Goal: Find specific page/section: Locate a particular part of the current website

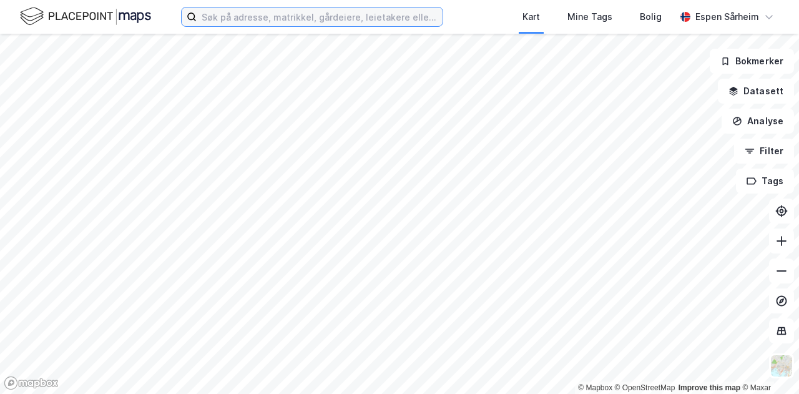
click at [280, 21] on input at bounding box center [320, 16] width 246 height 19
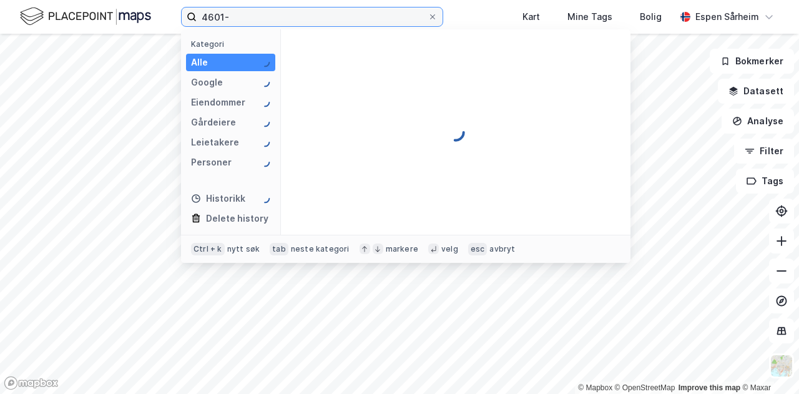
paste input "21/1748"
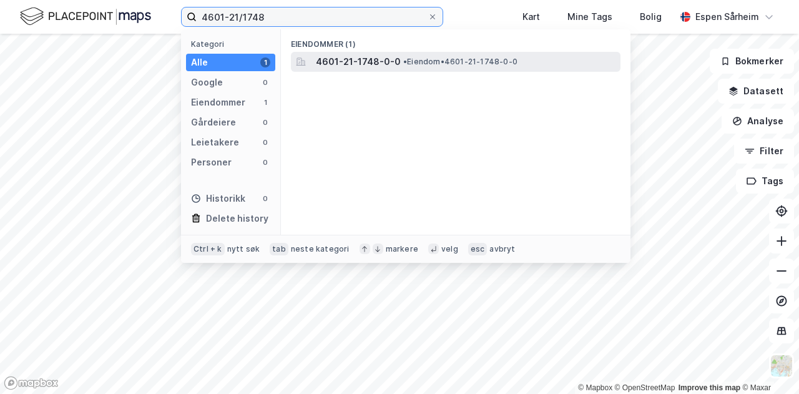
type input "4601-21/1748"
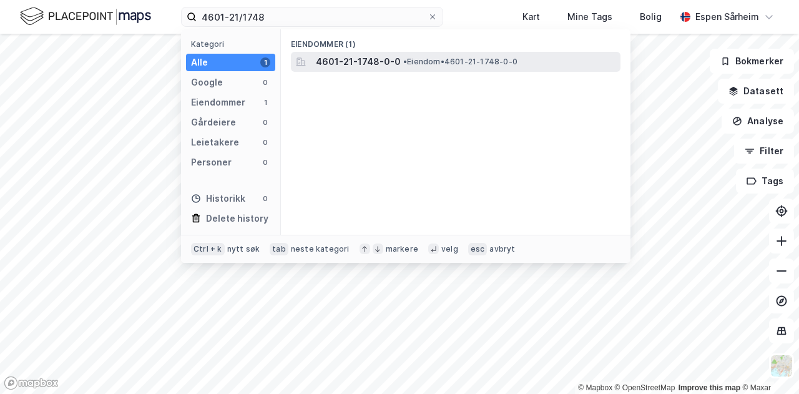
click at [353, 61] on span "4601-21-1748-0-0" at bounding box center [358, 61] width 85 height 15
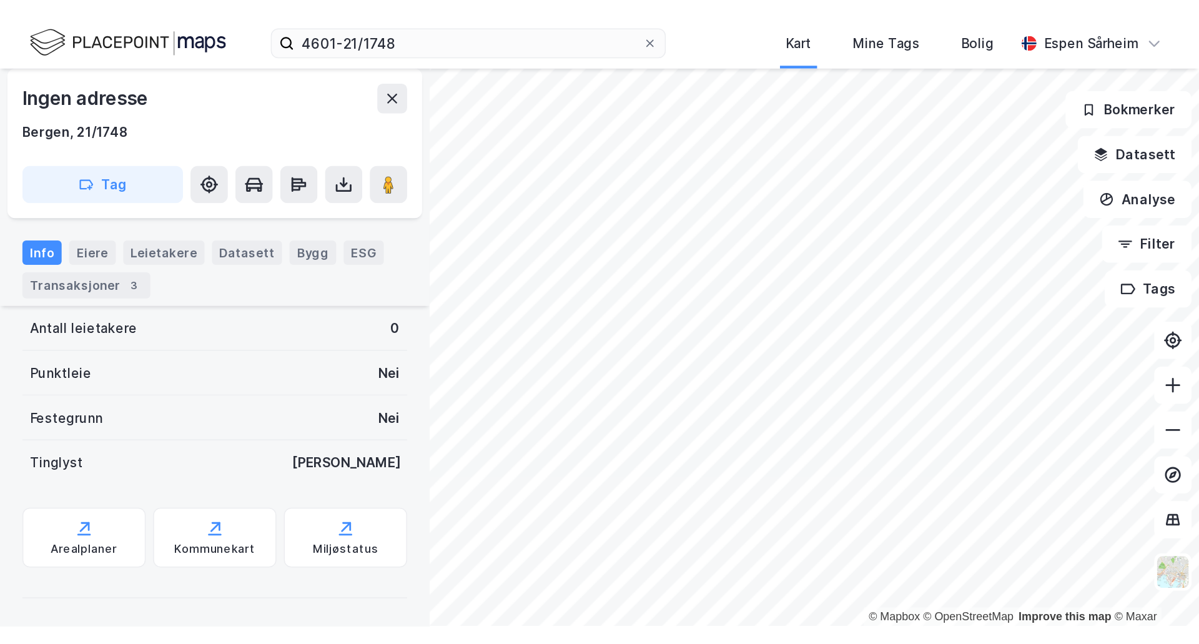
scroll to position [35, 0]
